Goal: Task Accomplishment & Management: Complete application form

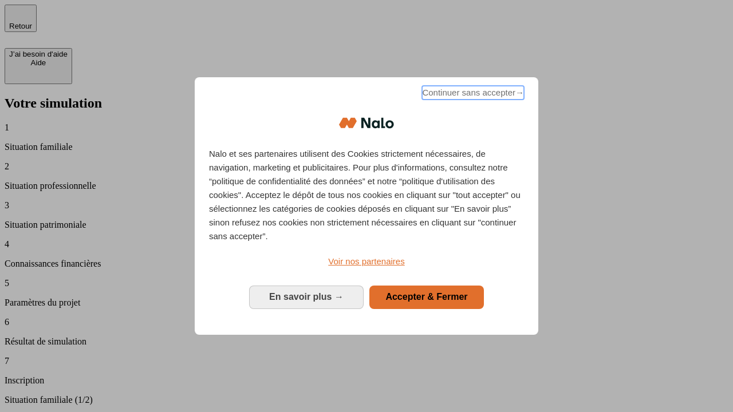
click at [472, 95] on span "Continuer sans accepter →" at bounding box center [473, 93] width 102 height 14
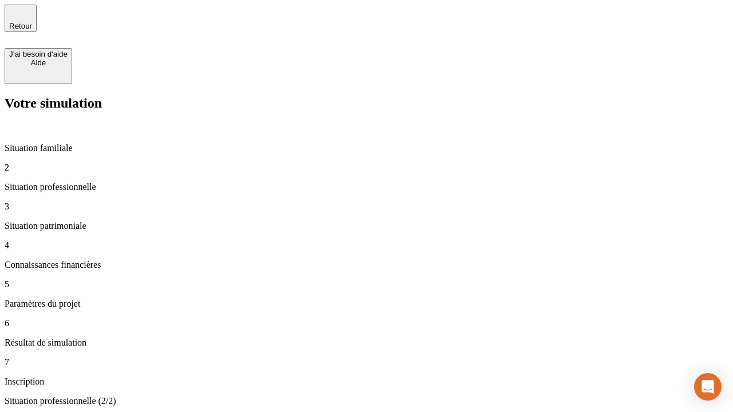
type input "30 000"
type input "40 000"
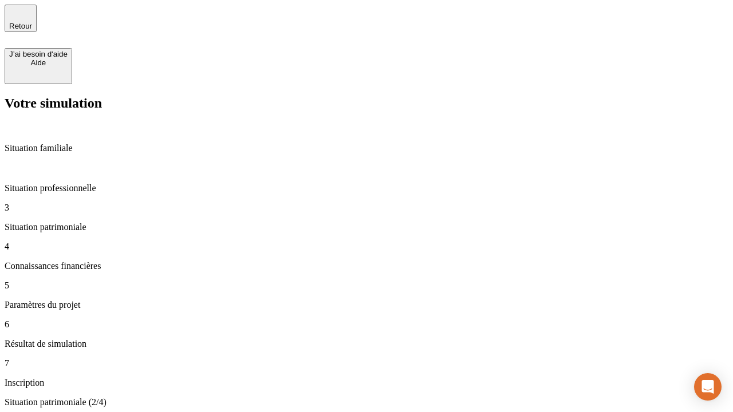
type input "1 100"
type input "20"
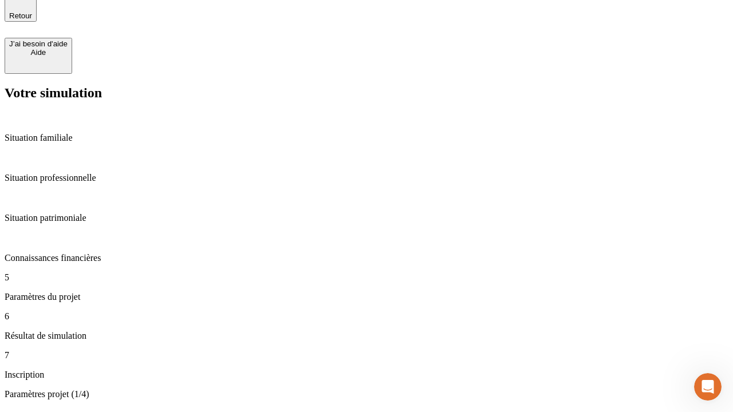
scroll to position [36, 0]
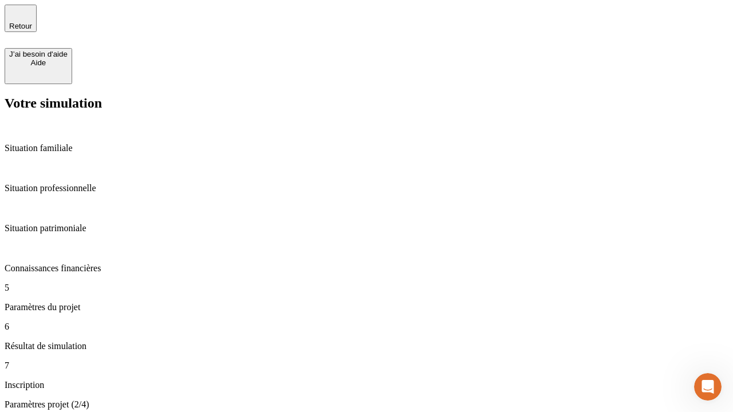
type input "40"
type input "62"
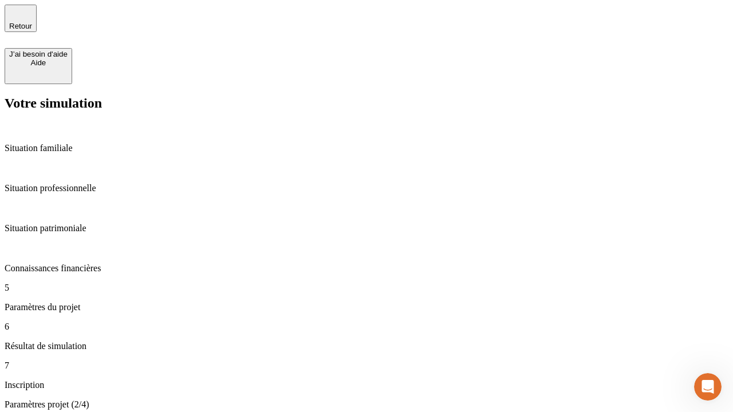
type input "50 000"
type input "640"
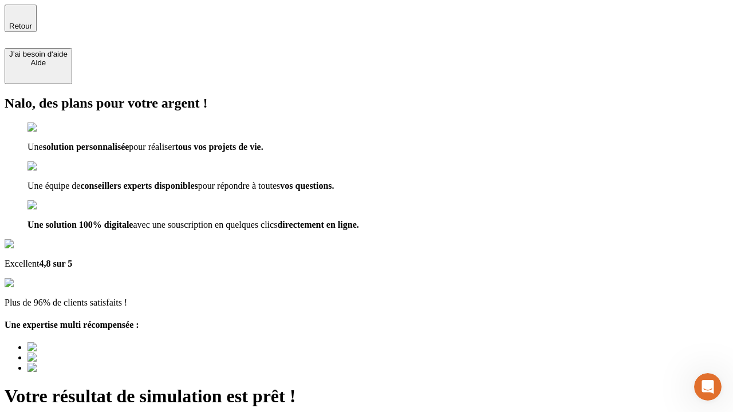
type input "[EMAIL_ADDRESS][DOMAIN_NAME]"
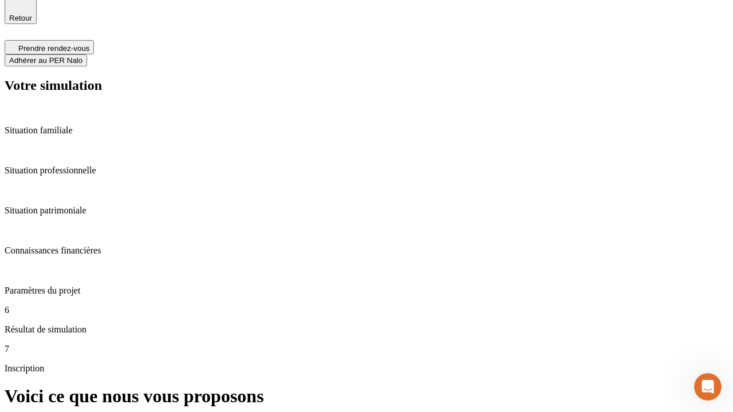
click at [82, 56] on span "Adhérer au PER Nalo" at bounding box center [45, 60] width 73 height 9
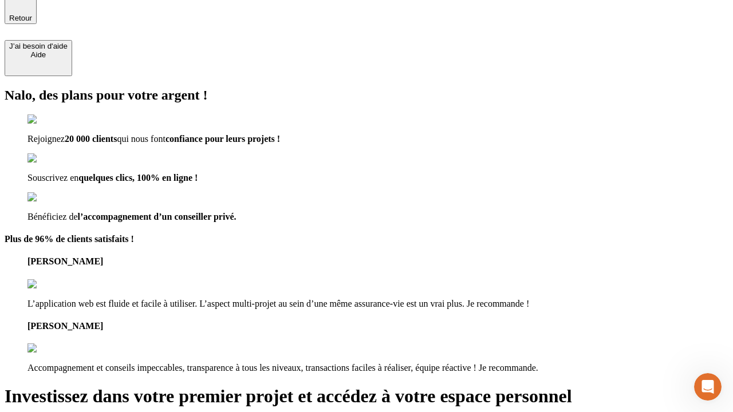
scroll to position [7, 0]
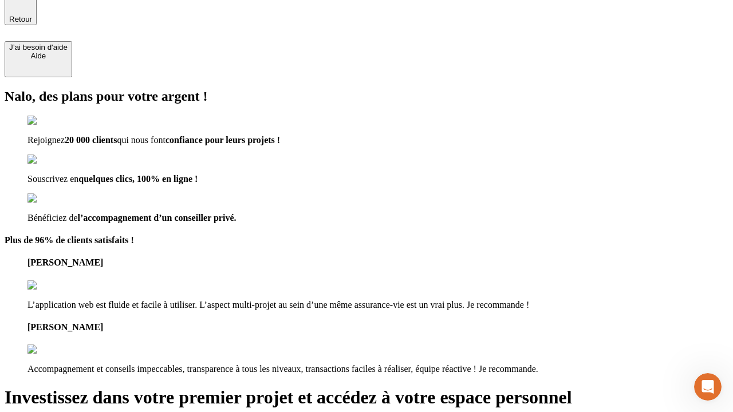
type input "[PERSON_NAME][EMAIL_ADDRESS][DOMAIN_NAME]"
